Goal: Check status: Check status

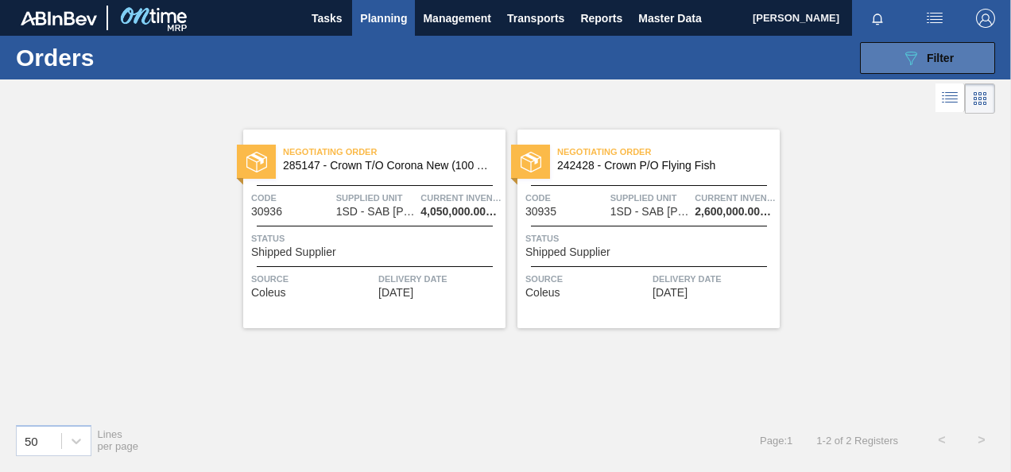
click at [905, 52] on icon "089F7B8B-B2A5-4AFE-B5C0-19BA573D28AC" at bounding box center [911, 58] width 19 height 19
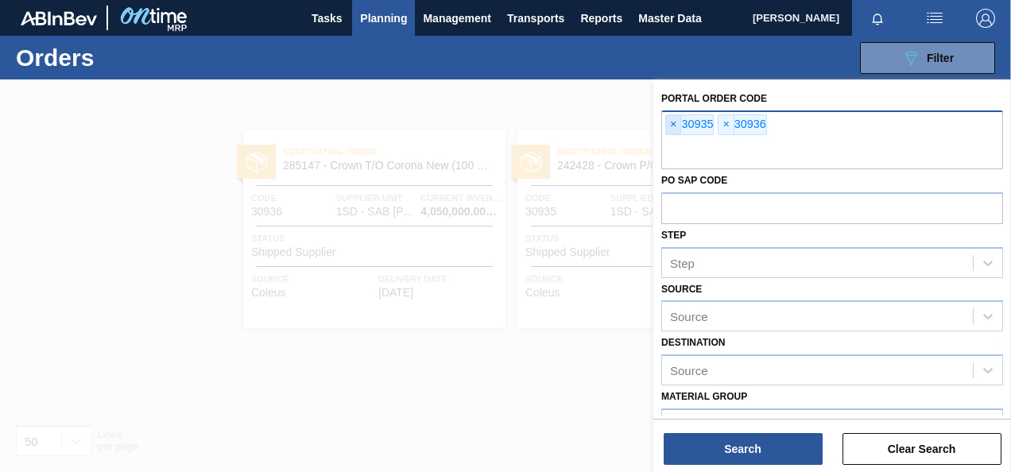
click at [673, 122] on span "×" at bounding box center [673, 124] width 15 height 19
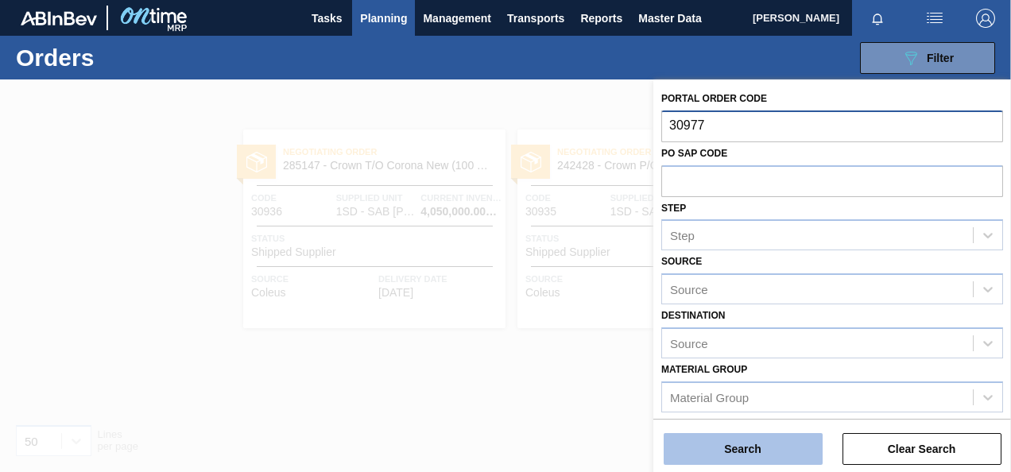
type input "30977"
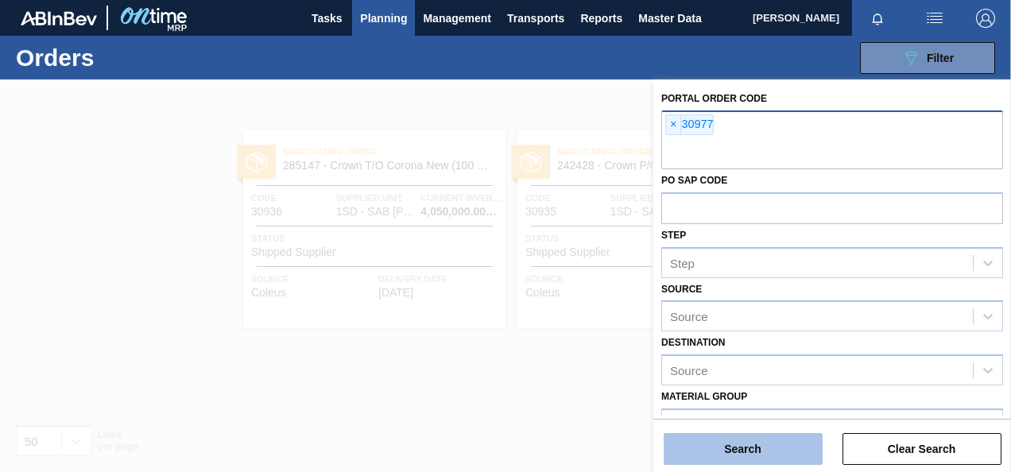
click at [749, 455] on button "Search" at bounding box center [743, 449] width 159 height 32
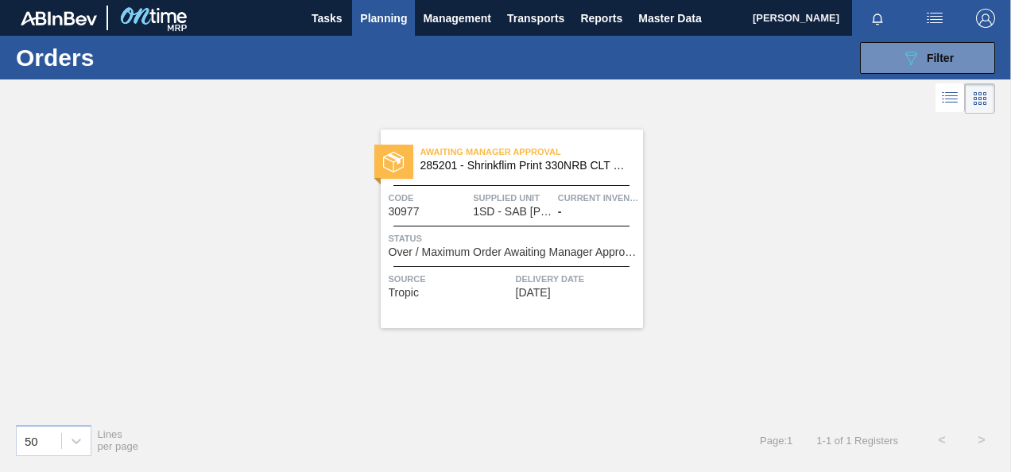
click at [527, 207] on span "1SD - SAB [PERSON_NAME]" at bounding box center [513, 212] width 80 height 12
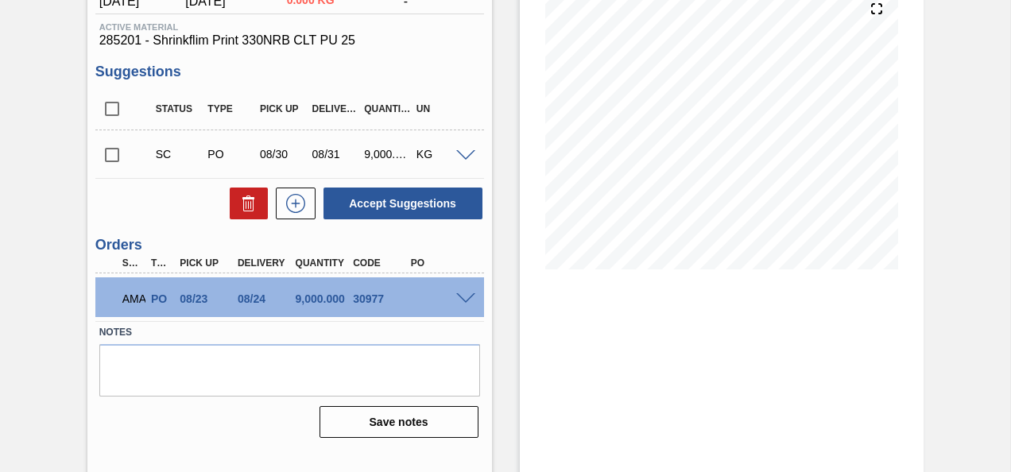
scroll to position [212, 0]
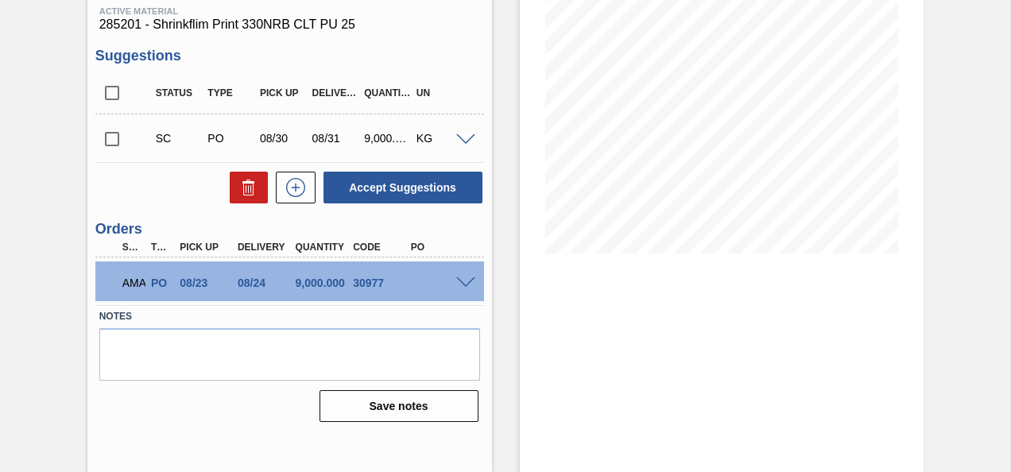
click at [462, 280] on span at bounding box center [465, 283] width 19 height 12
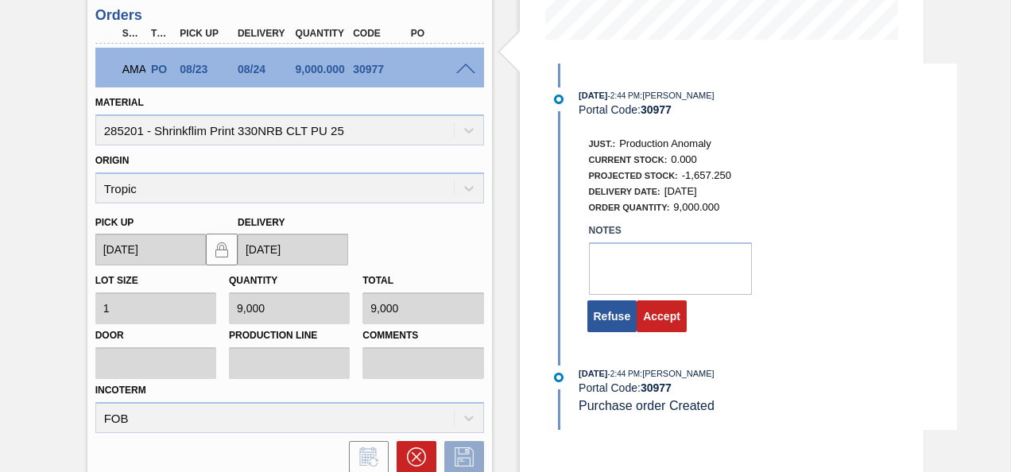
scroll to position [450, 0]
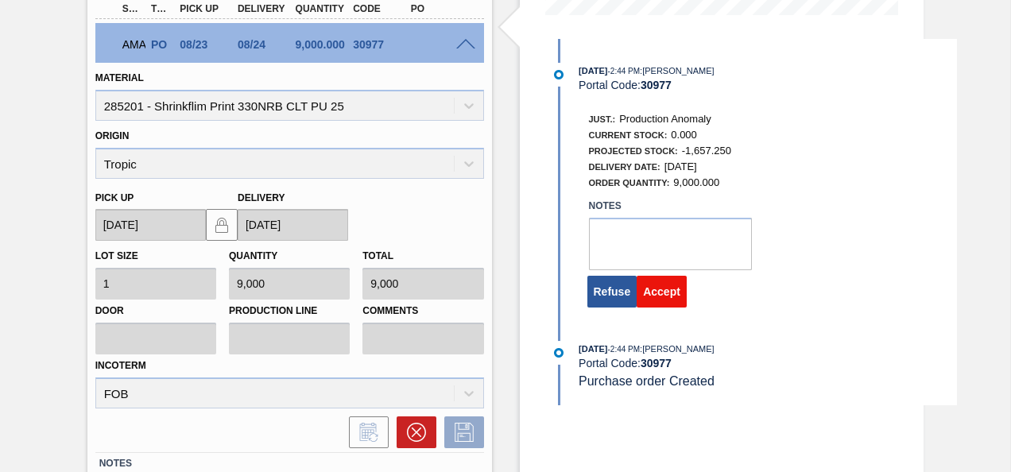
click at [666, 299] on button "Accept" at bounding box center [662, 292] width 50 height 32
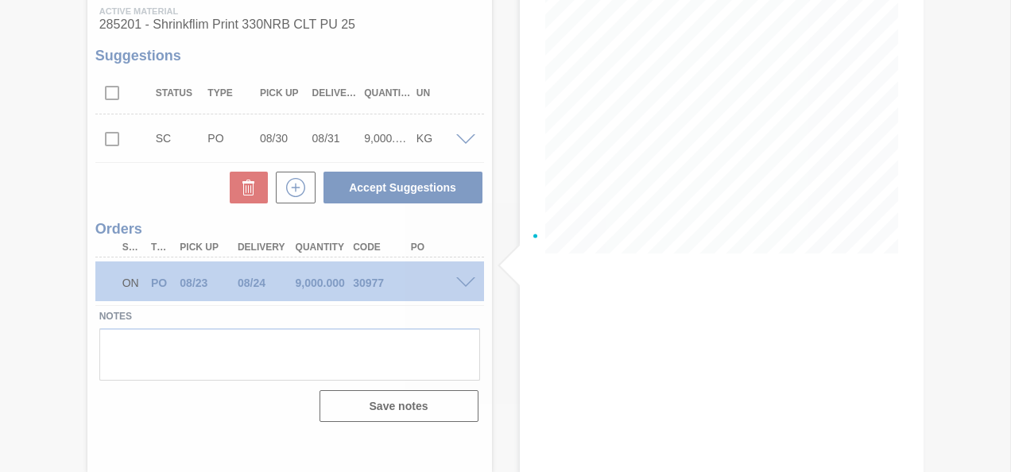
scroll to position [212, 0]
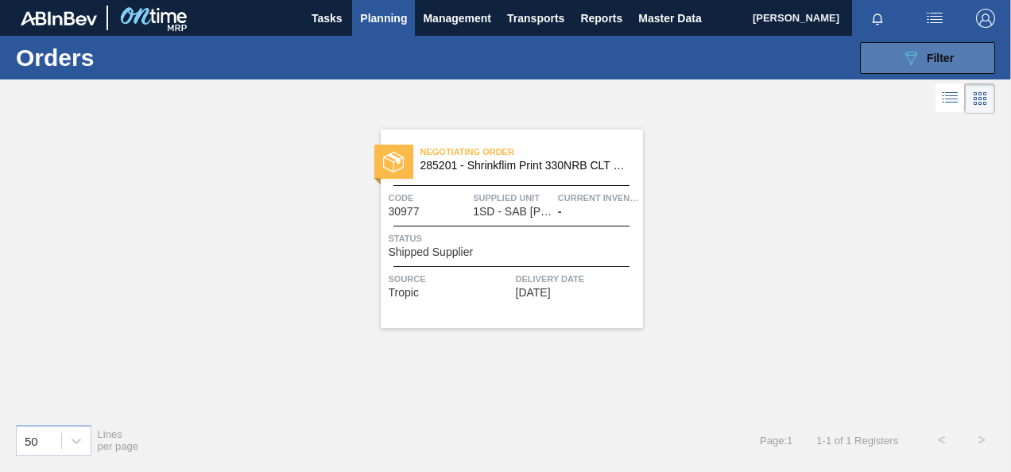
click at [910, 52] on icon "089F7B8B-B2A5-4AFE-B5C0-19BA573D28AC" at bounding box center [911, 58] width 19 height 19
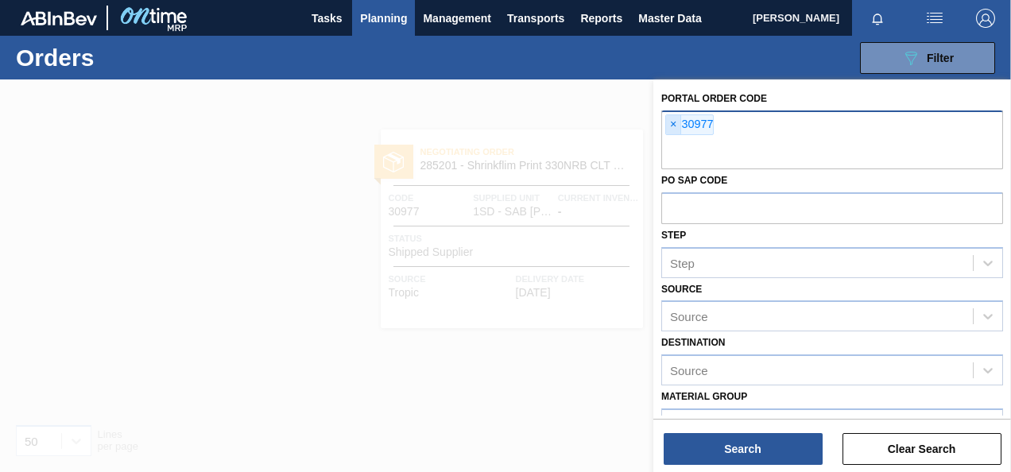
click at [673, 122] on span "×" at bounding box center [673, 124] width 15 height 19
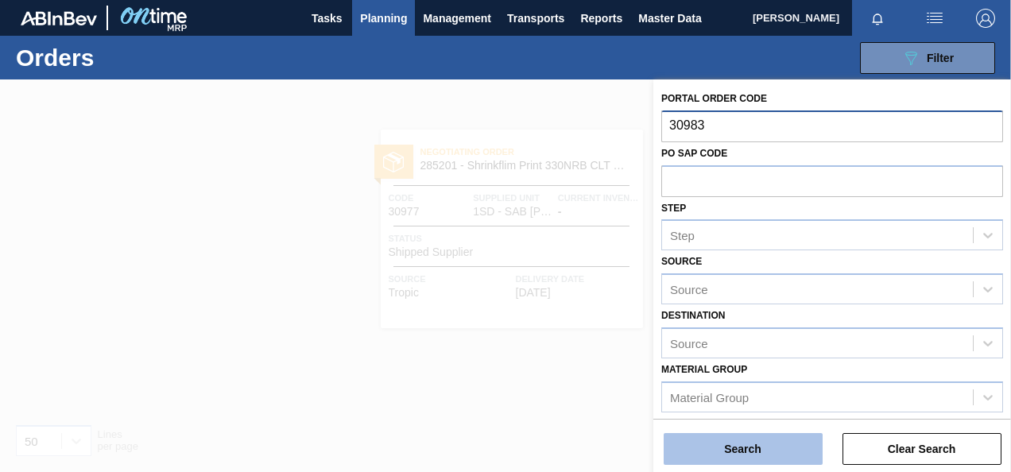
type input "30983"
click at [757, 454] on button "Search" at bounding box center [743, 449] width 159 height 32
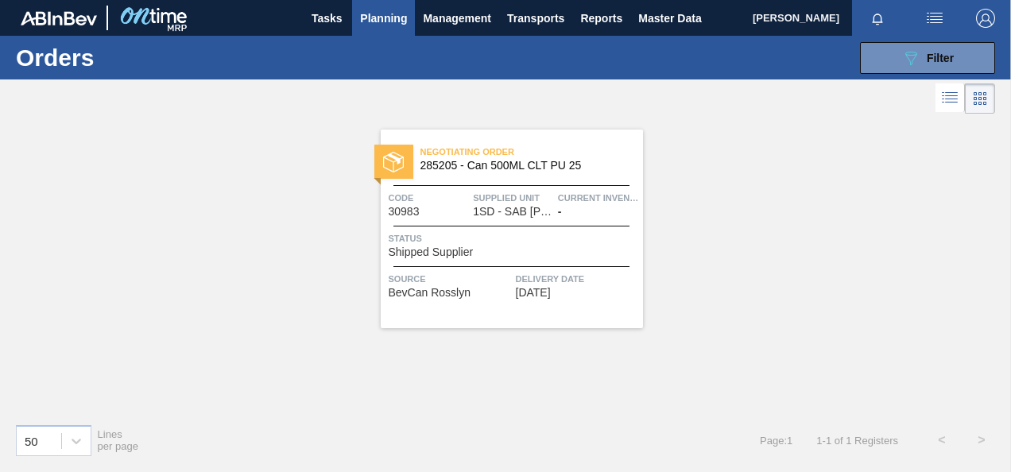
click at [518, 213] on span "1SD - SAB [PERSON_NAME]" at bounding box center [513, 212] width 80 height 12
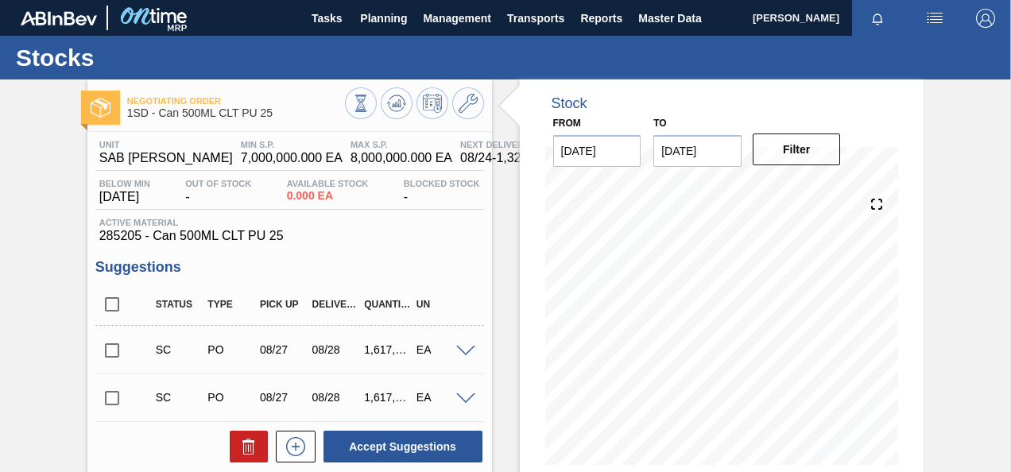
scroll to position [367, 0]
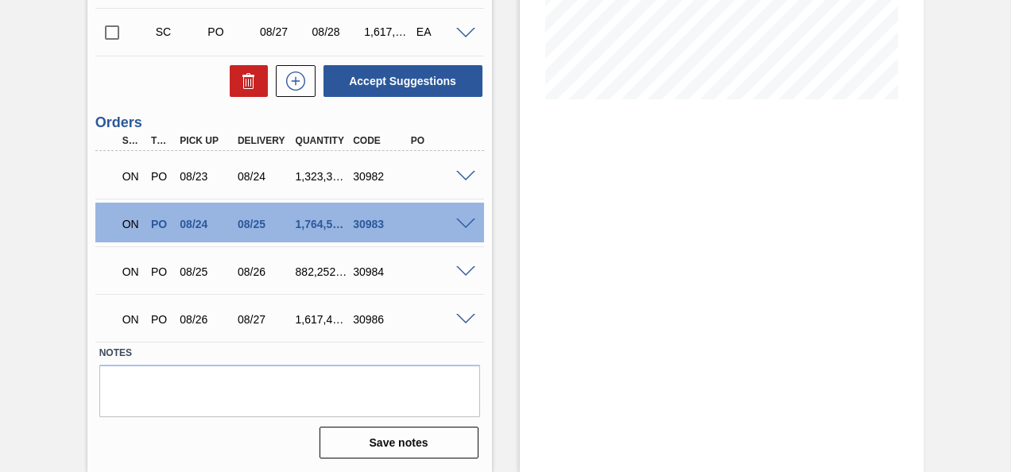
click at [464, 221] on span at bounding box center [465, 225] width 19 height 12
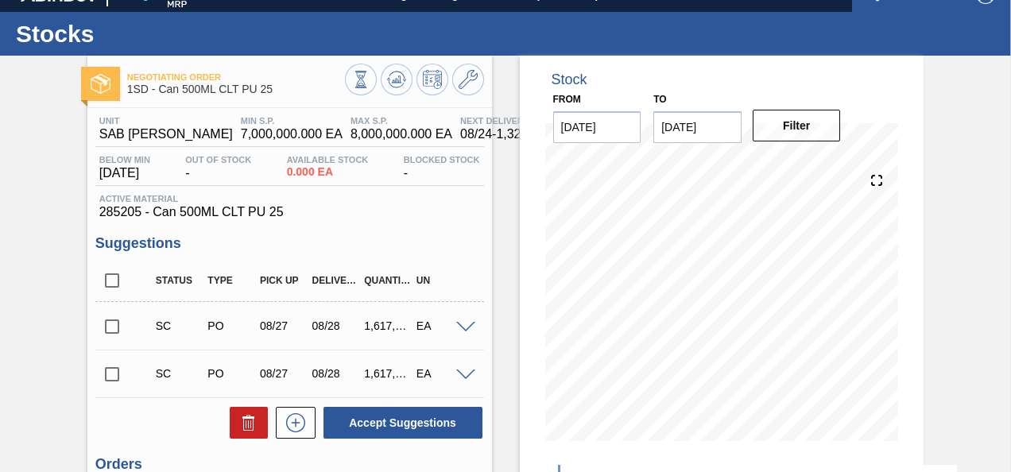
scroll to position [0, 0]
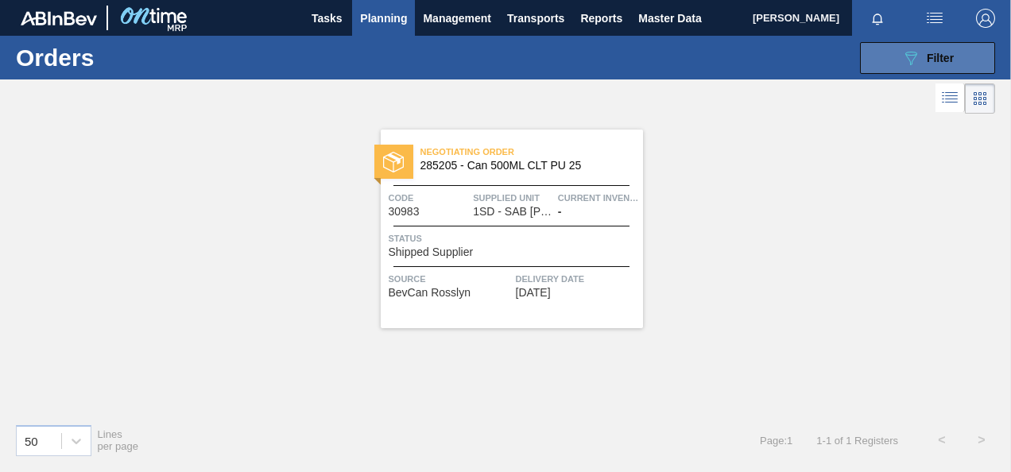
click at [910, 55] on icon at bounding box center [912, 59] width 12 height 14
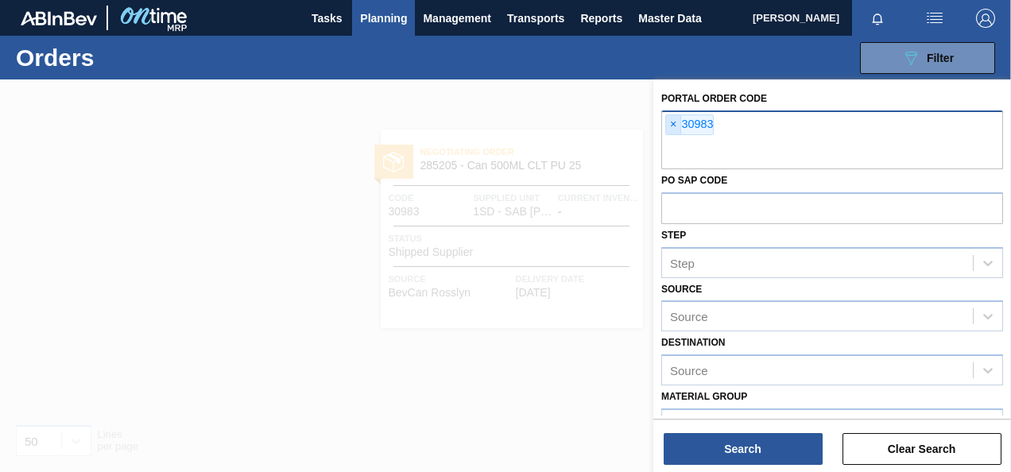
click at [673, 120] on span "×" at bounding box center [673, 124] width 15 height 19
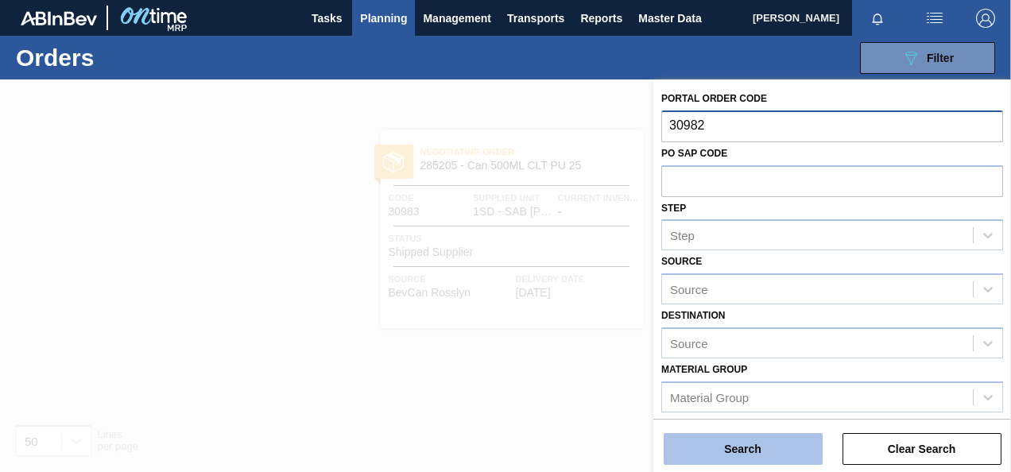
type input "30982"
click at [746, 453] on button "Search" at bounding box center [743, 449] width 159 height 32
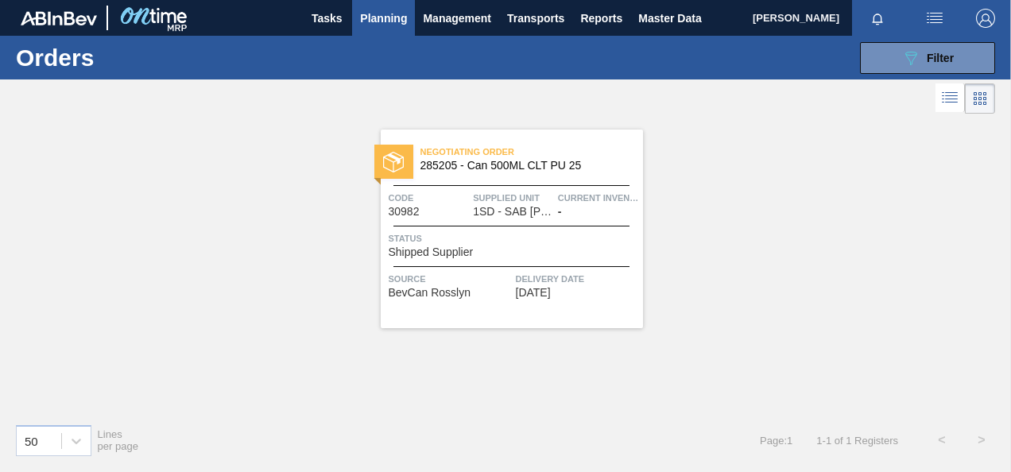
click at [512, 231] on span "Status" at bounding box center [514, 239] width 250 height 16
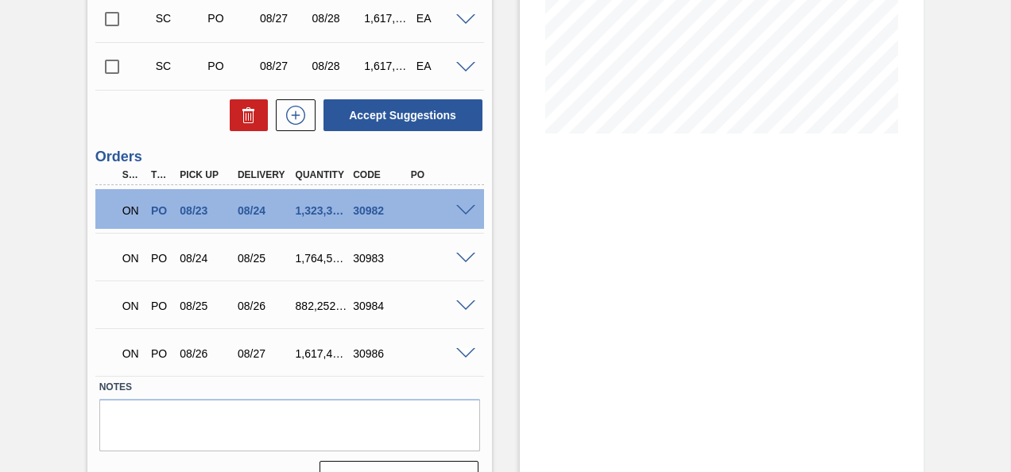
scroll to position [367, 0]
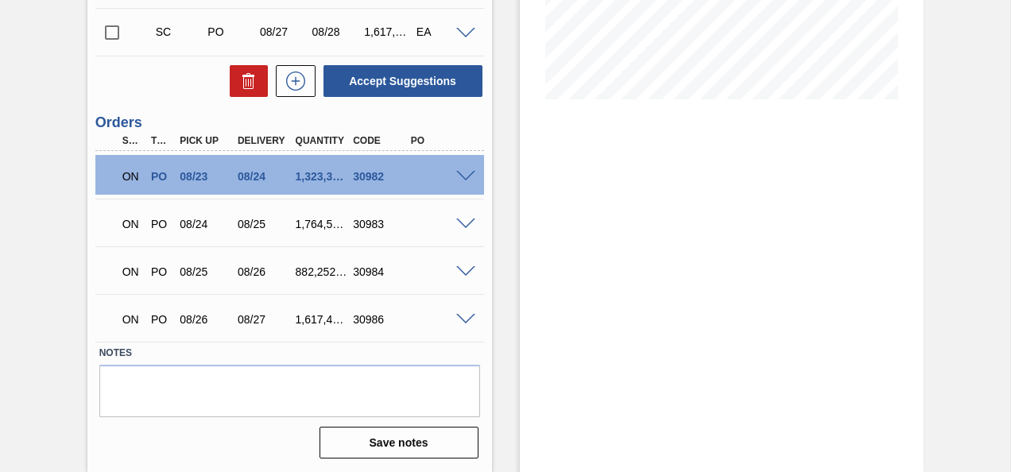
click at [465, 175] on span at bounding box center [465, 177] width 19 height 12
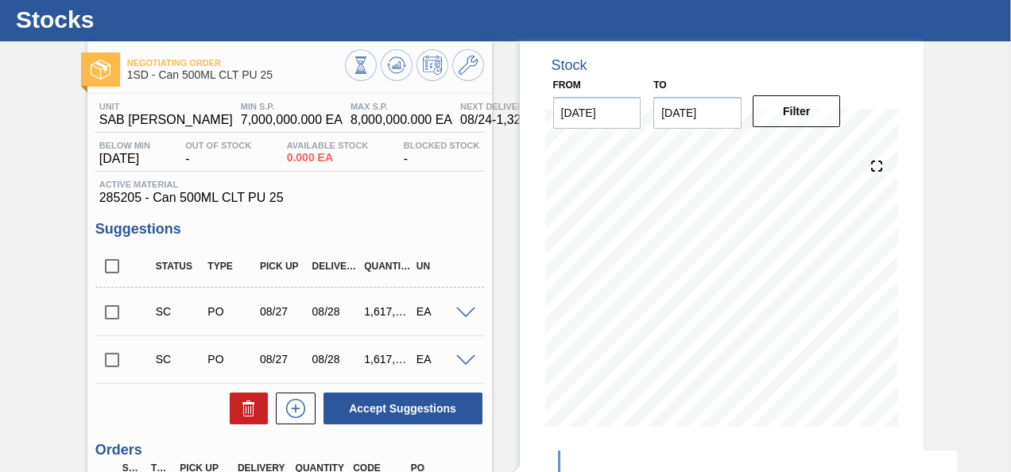
scroll to position [0, 0]
